Goal: Task Accomplishment & Management: Manage account settings

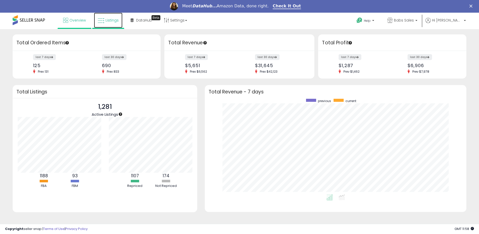
click at [111, 21] on span "Listings" at bounding box center [112, 20] width 13 height 5
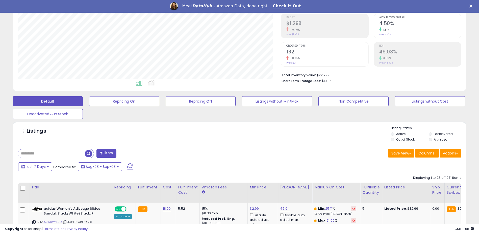
scroll to position [126, 0]
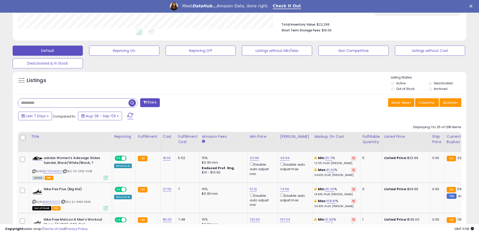
click at [32, 103] on input "text" at bounding box center [73, 102] width 111 height 9
paste input "**********"
type input "**********"
click at [132, 101] on span "button" at bounding box center [132, 102] width 7 height 7
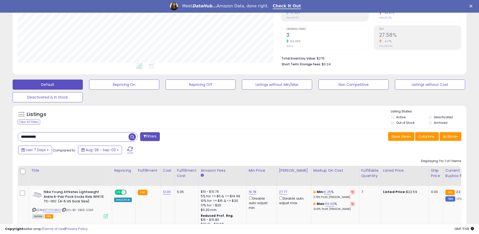
scroll to position [104, 264]
click at [251, 192] on link "19.78" at bounding box center [253, 191] width 8 height 5
type input "*"
type input "*****"
click at [270, 171] on button "submit" at bounding box center [265, 174] width 9 height 8
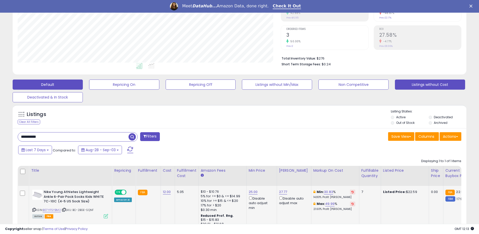
click at [404, 85] on button "Listings without Cost" at bounding box center [430, 84] width 70 height 10
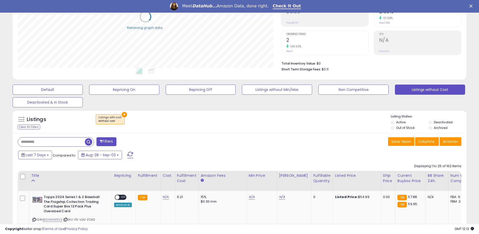
scroll to position [138, 0]
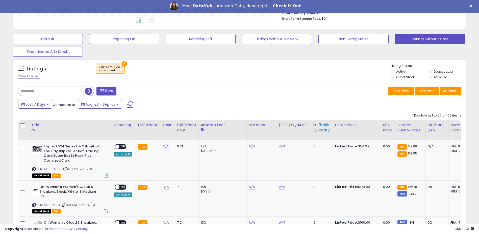
click at [314, 126] on div "Fulfillable Quantity" at bounding box center [322, 127] width 17 height 11
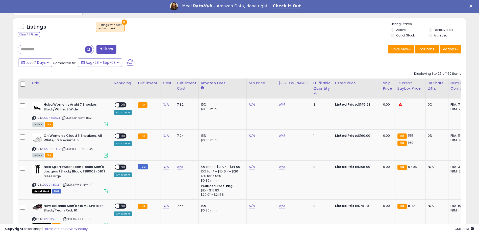
scroll to position [189, 0]
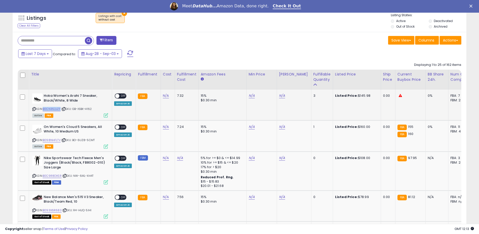
drag, startPoint x: 61, startPoint y: 109, endPoint x: 44, endPoint y: 108, distance: 16.7
click at [44, 108] on div "ASIN: B0CN352JZF | SKU: GB-I6BK-H162 Active FBA" at bounding box center [70, 105] width 76 height 24
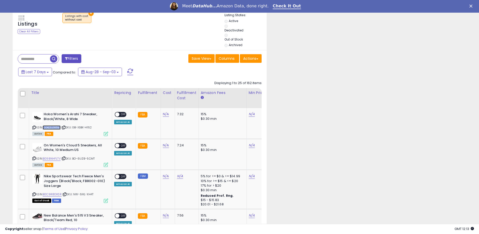
scroll to position [252663, 252620]
click at [163, 115] on div "N/A" at bounding box center [167, 114] width 8 height 5
click at [164, 113] on link "N/A" at bounding box center [166, 113] width 6 height 5
click at [147, 104] on input "number" at bounding box center [150, 101] width 45 height 9
type input "*****"
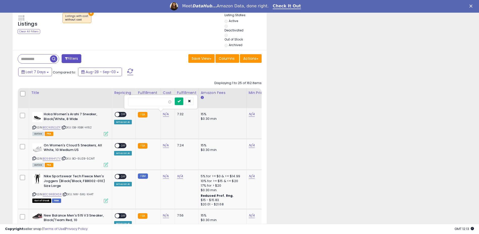
click at [181, 102] on icon "submit" at bounding box center [179, 100] width 3 height 3
click at [255, 113] on link "144.89" at bounding box center [254, 113] width 11 height 5
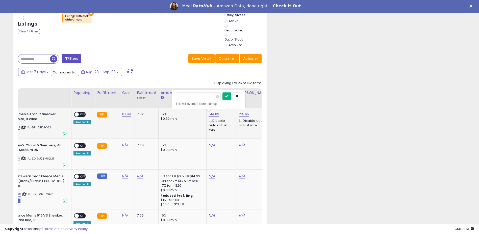
type input "******"
click at [231, 95] on button "submit" at bounding box center [227, 96] width 9 height 8
click at [76, 114] on span at bounding box center [77, 114] width 4 height 4
drag, startPoint x: 284, startPoint y: 4, endPoint x: 281, endPoint y: 10, distance: 6.9
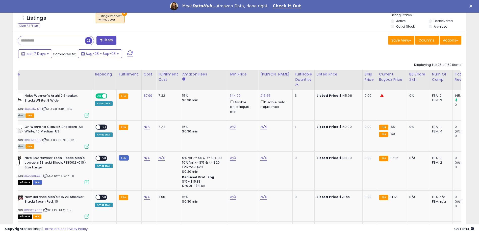
scroll to position [0, 0]
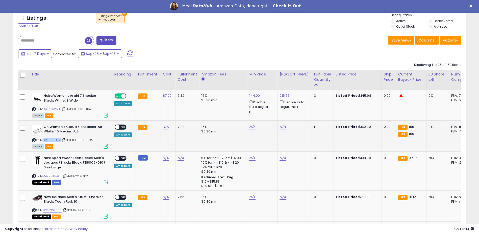
drag, startPoint x: 61, startPoint y: 139, endPoint x: 44, endPoint y: 139, distance: 16.7
click at [44, 139] on div "ASIN: B098NHFLTV | SKU: BO-6UZ8-5CMT Active FBA" at bounding box center [70, 136] width 76 height 24
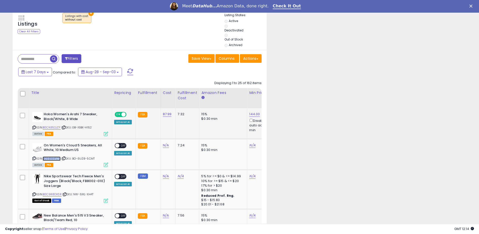
scroll to position [252663, 252620]
click at [164, 144] on link "N/A" at bounding box center [166, 145] width 6 height 5
click at [140, 132] on input "number" at bounding box center [150, 132] width 45 height 9
type input "******"
click at [184, 131] on button "submit" at bounding box center [179, 132] width 9 height 8
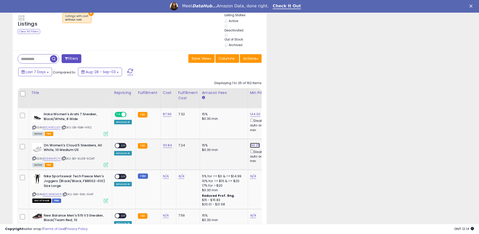
click at [254, 145] on link "166.25" at bounding box center [255, 145] width 10 height 5
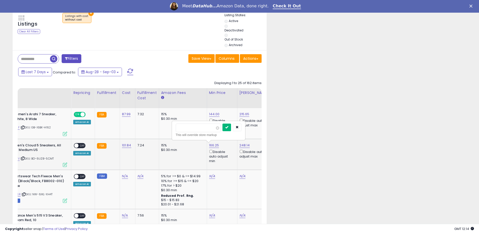
type input "******"
click at [229, 128] on icon "submit" at bounding box center [226, 126] width 3 height 3
click at [75, 144] on span at bounding box center [76, 145] width 4 height 4
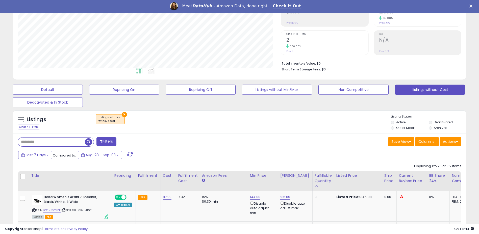
scroll to position [0, 0]
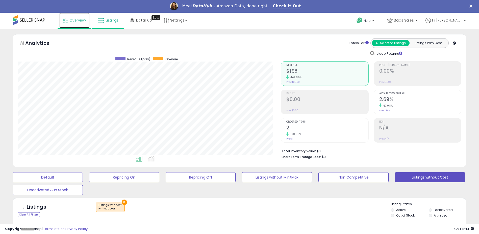
click at [77, 20] on span "Overview" at bounding box center [78, 20] width 16 height 5
